Goal: Information Seeking & Learning: Learn about a topic

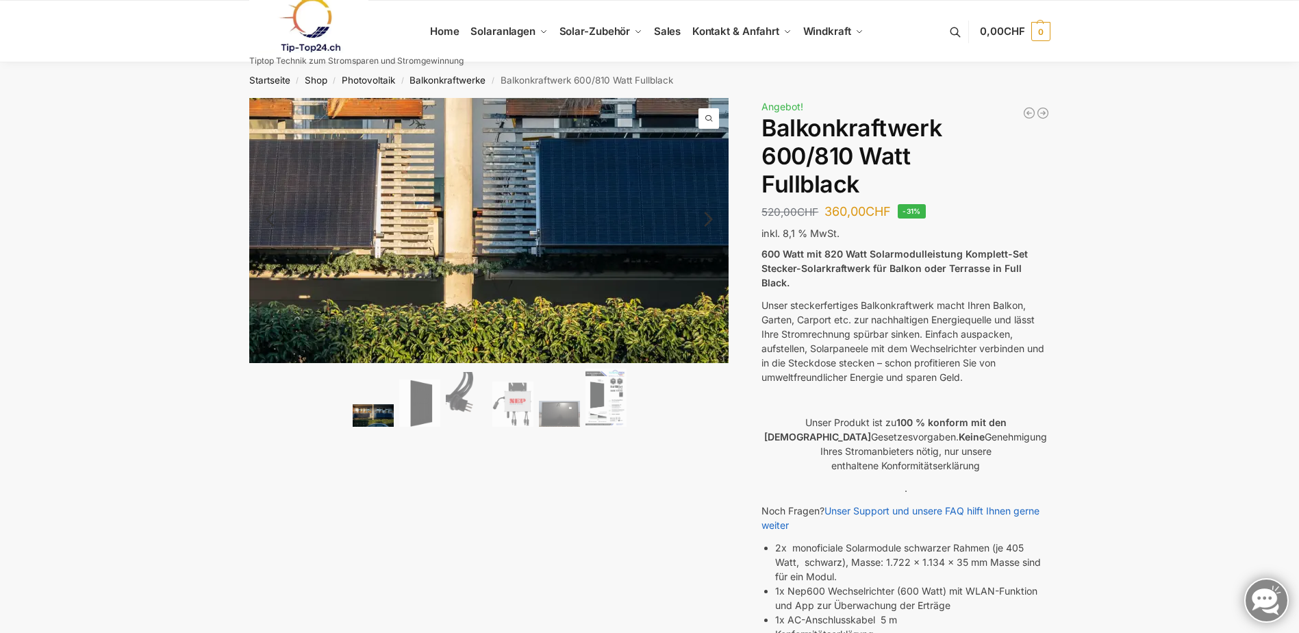
click at [511, 258] on img at bounding box center [463, 199] width 1055 height 582
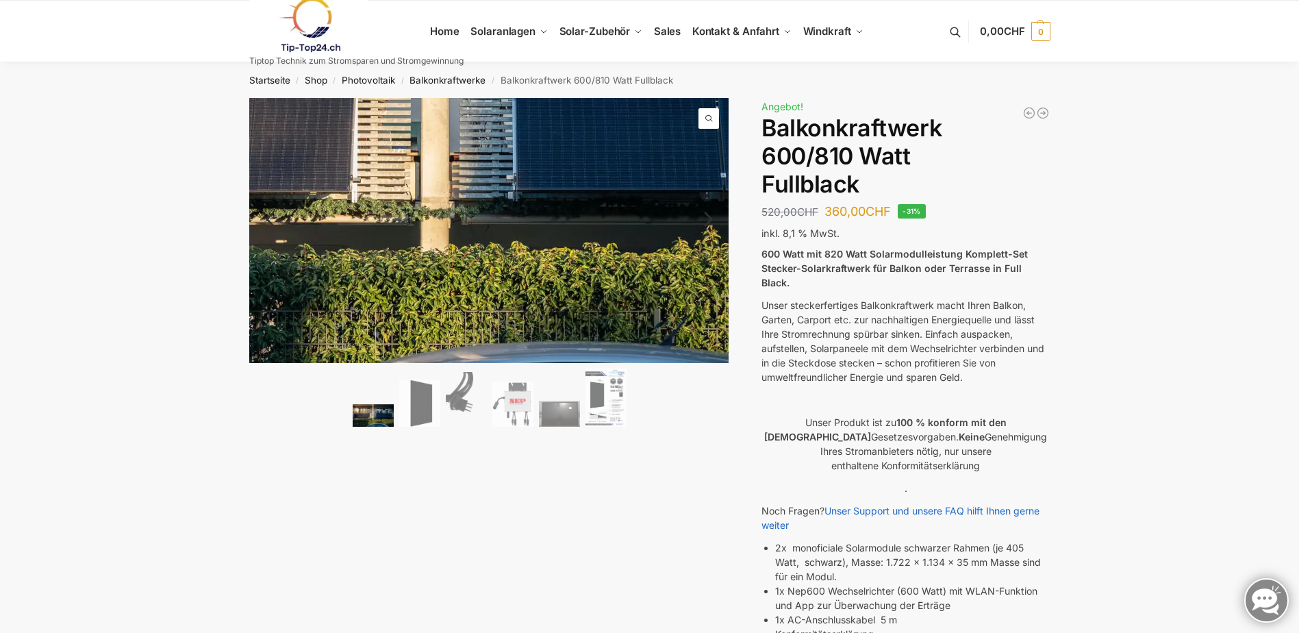
click at [503, 282] on img at bounding box center [440, 143] width 1055 height 582
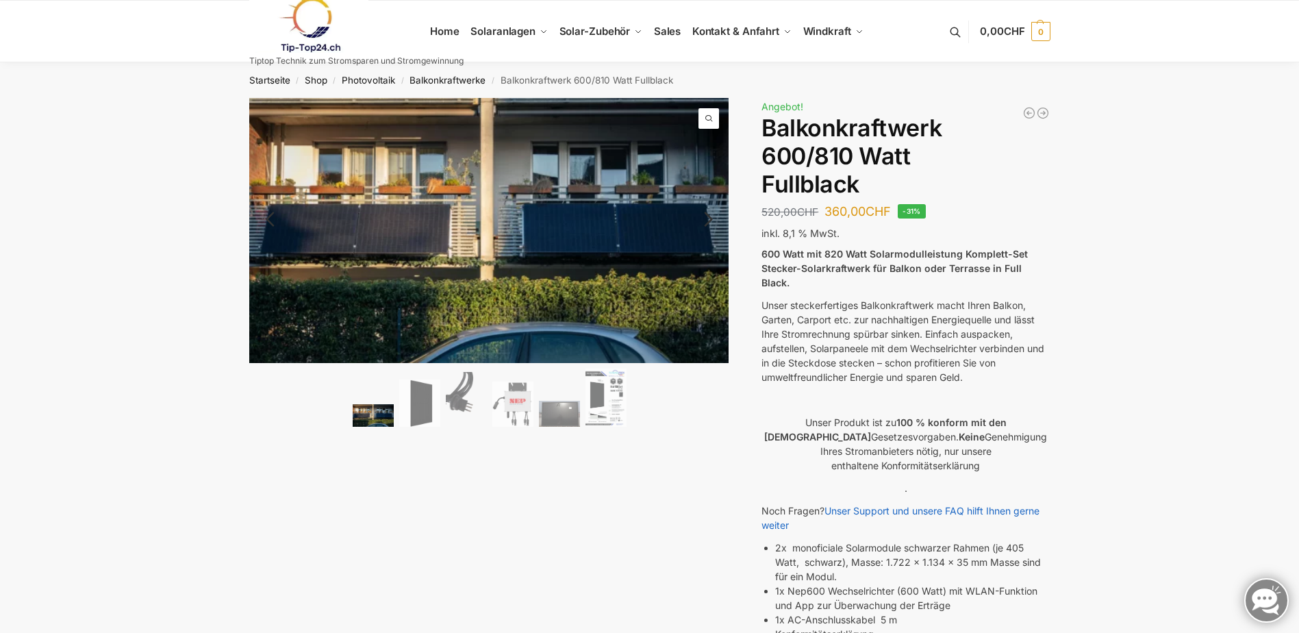
click at [363, 411] on img at bounding box center [373, 415] width 41 height 23
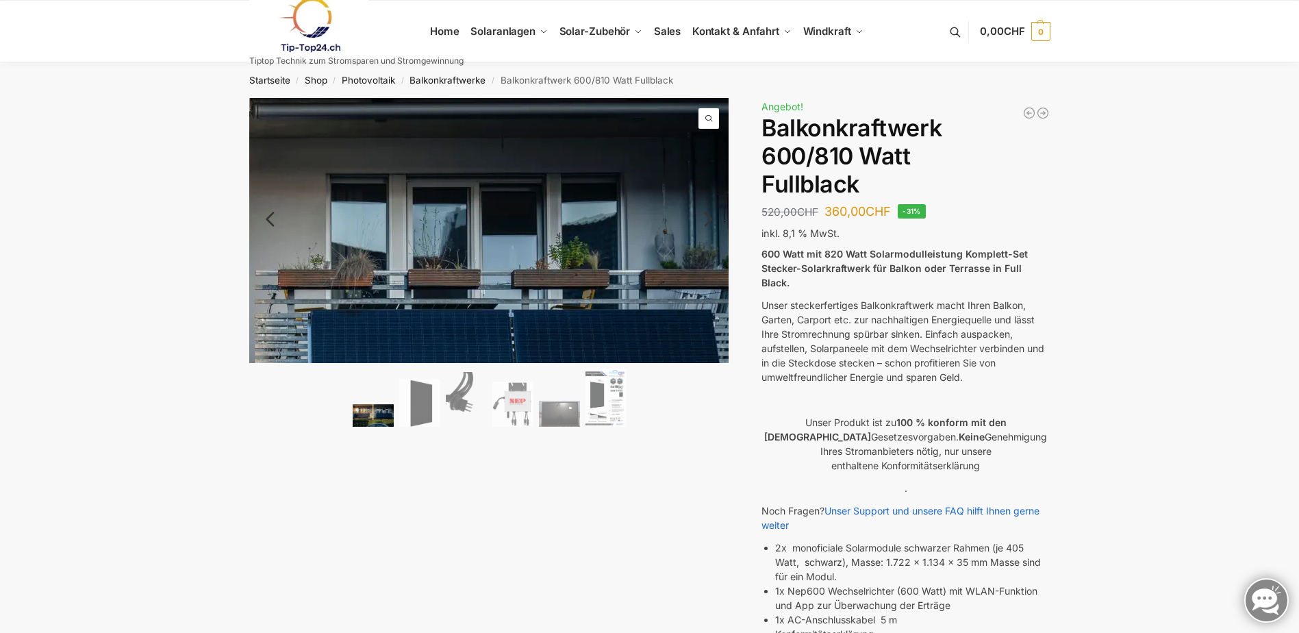
click at [710, 113] on span at bounding box center [709, 118] width 21 height 21
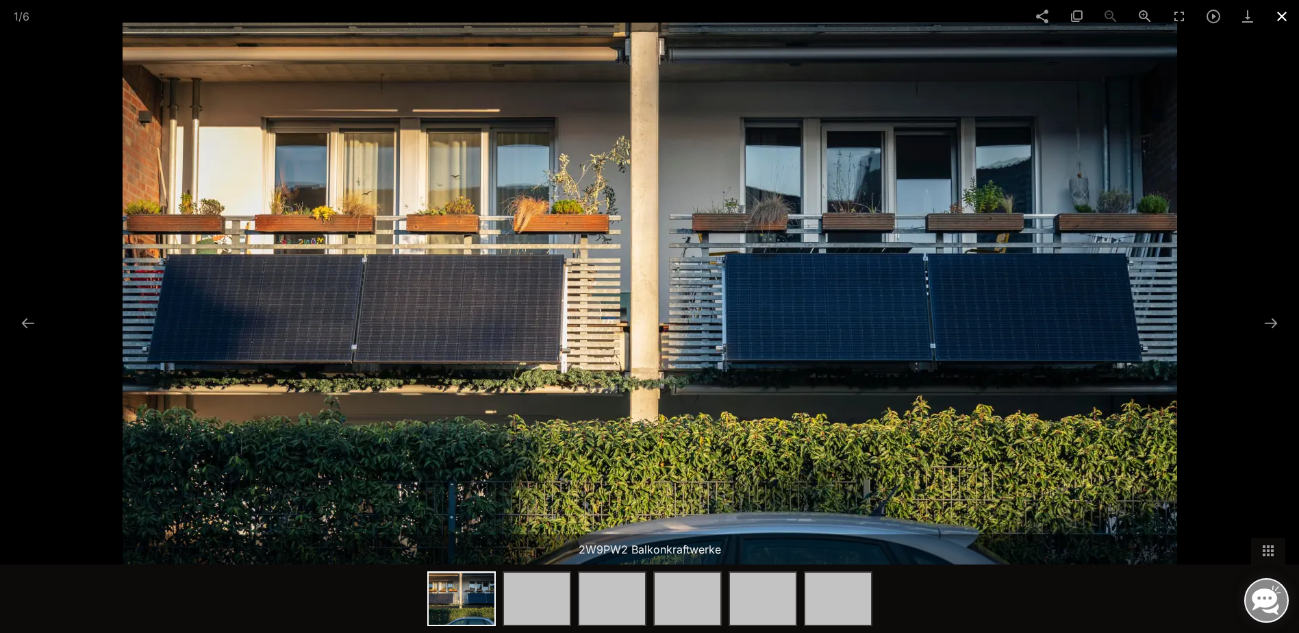
click at [1285, 12] on span at bounding box center [1282, 16] width 34 height 32
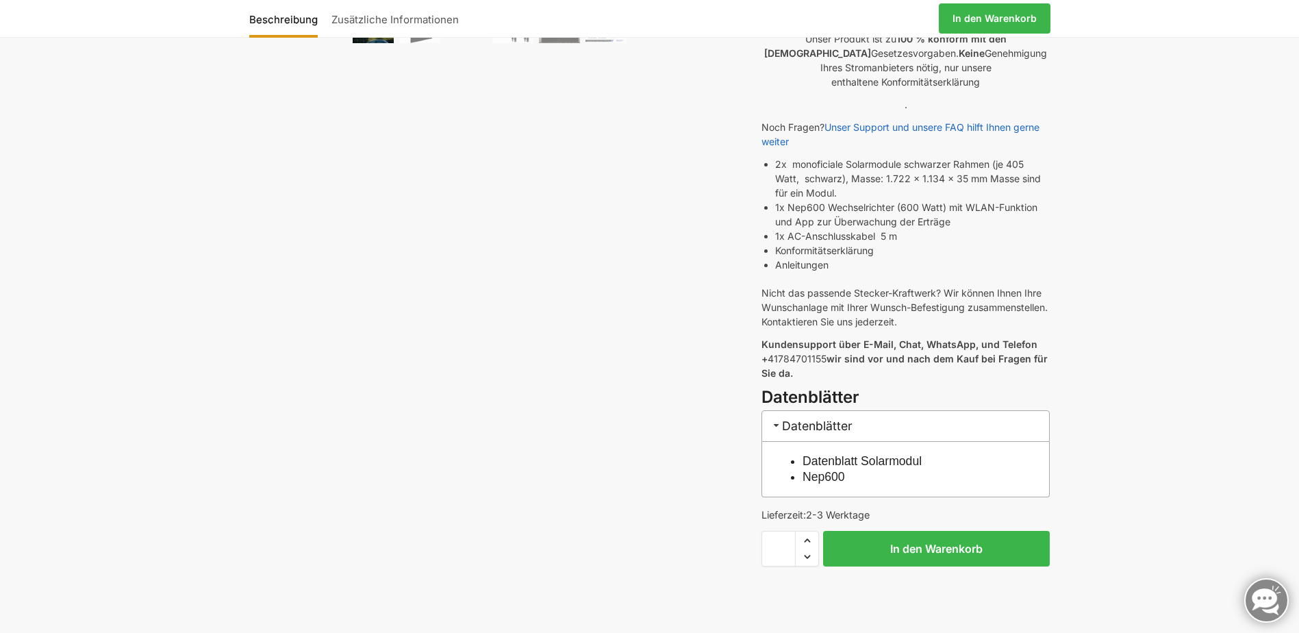
scroll to position [726, 0]
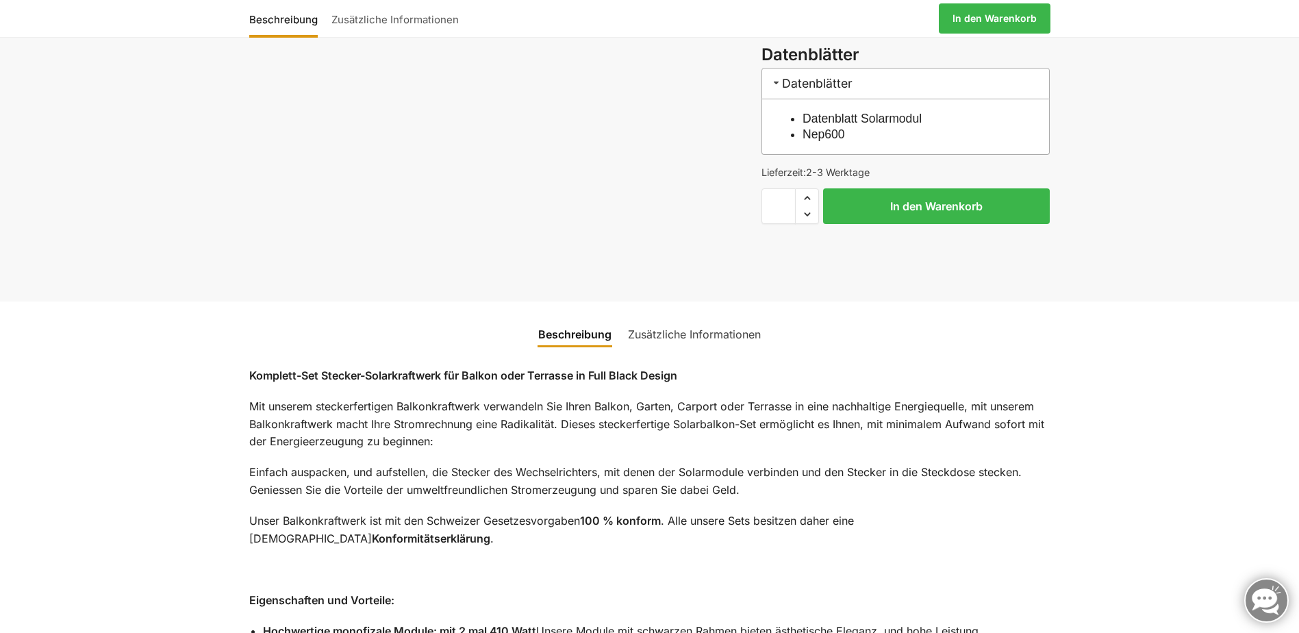
click at [653, 318] on link "Zusätzliche Informationen" at bounding box center [694, 334] width 149 height 33
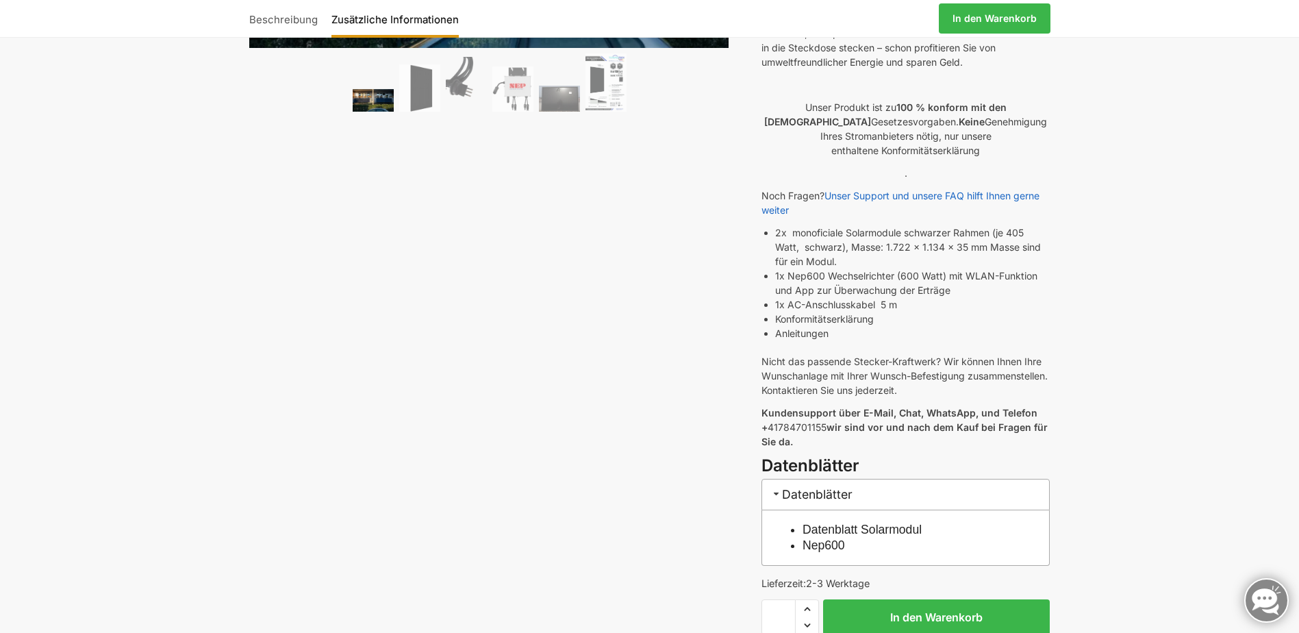
scroll to position [0, 0]
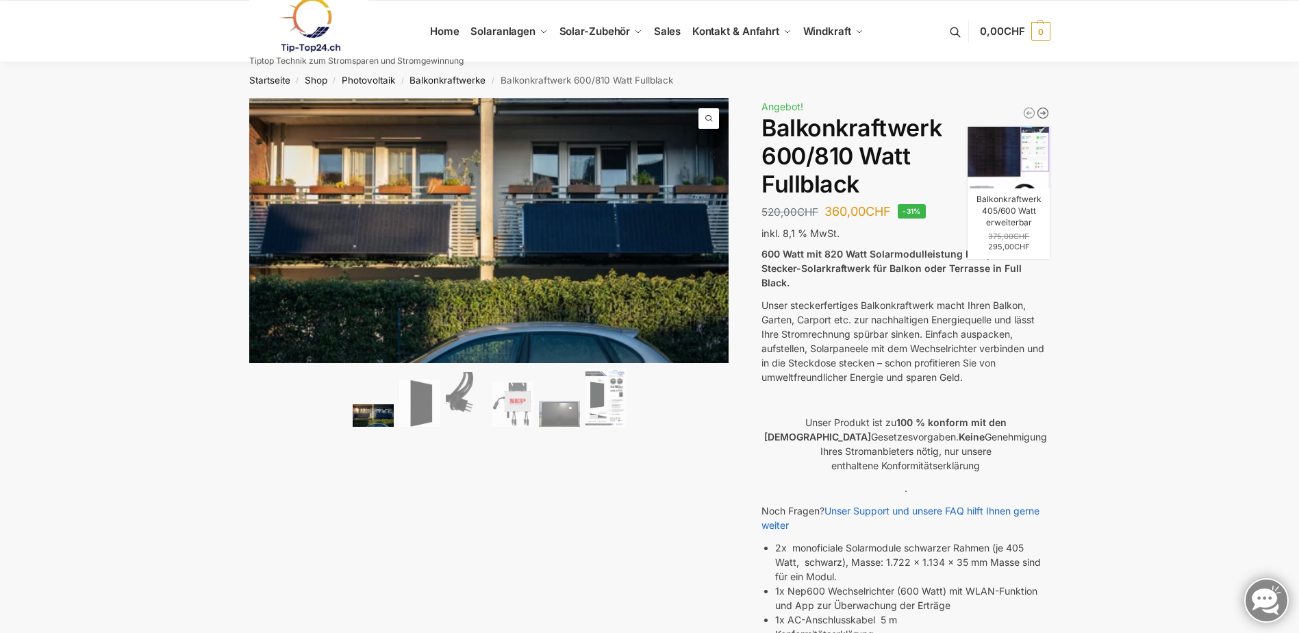
click at [1048, 112] on icon "Balkonkraftwerk 405/600 Watt erweiterbar" at bounding box center [1043, 113] width 14 height 14
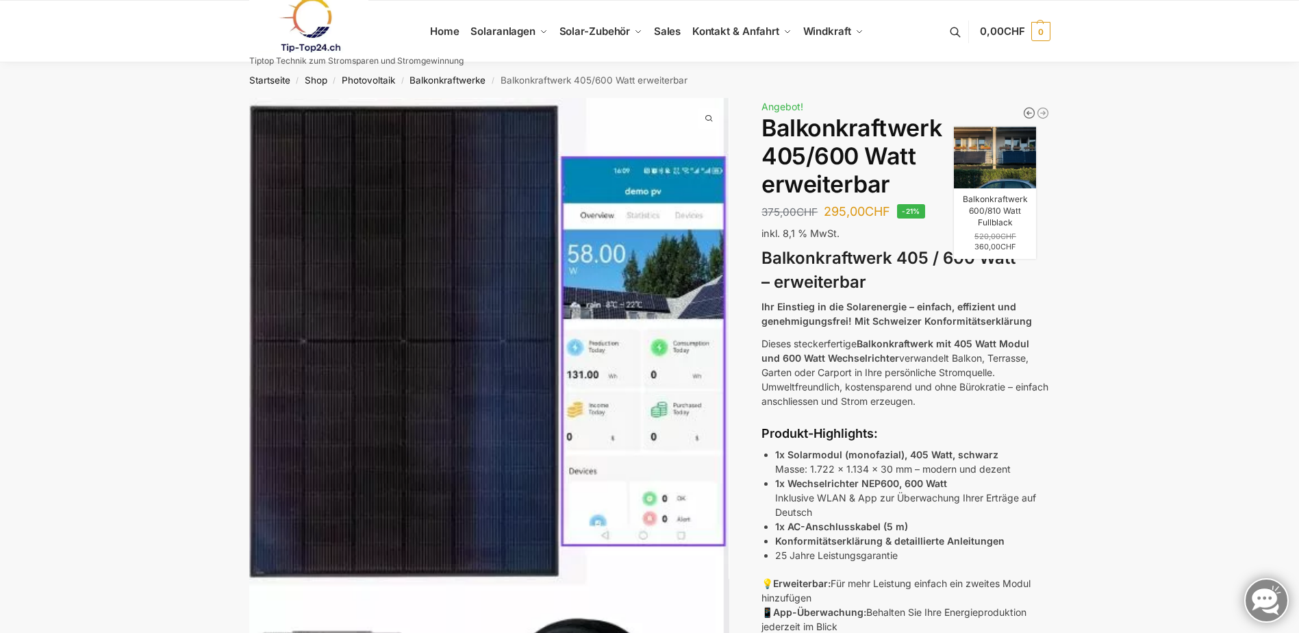
click at [1030, 116] on icon "Balkonkraftwerk 600/810 Watt Fullblack" at bounding box center [1030, 113] width 14 height 14
